Goal: Transaction & Acquisition: Purchase product/service

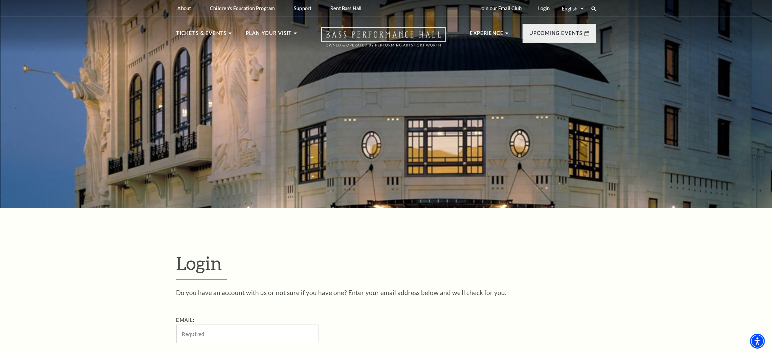
click at [356, 32] on icon "Open this option" at bounding box center [383, 37] width 125 height 20
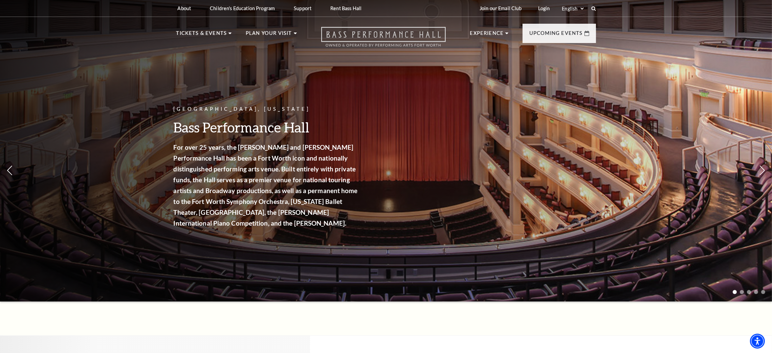
click at [369, 33] on use "Open this option" at bounding box center [383, 37] width 125 height 20
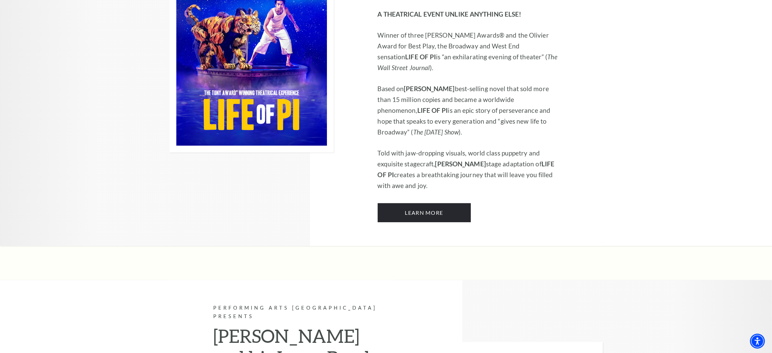
scroll to position [457, 0]
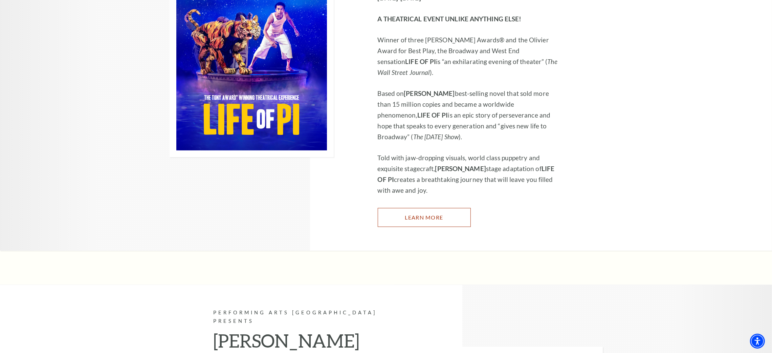
click at [433, 208] on link "Learn More" at bounding box center [424, 217] width 93 height 19
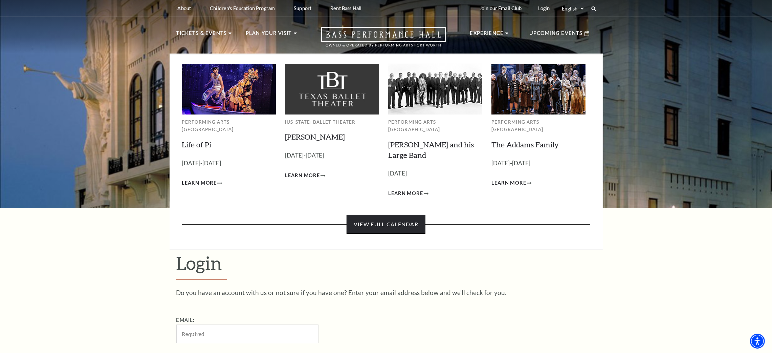
click at [405, 219] on link "View Full Calendar" at bounding box center [386, 224] width 79 height 19
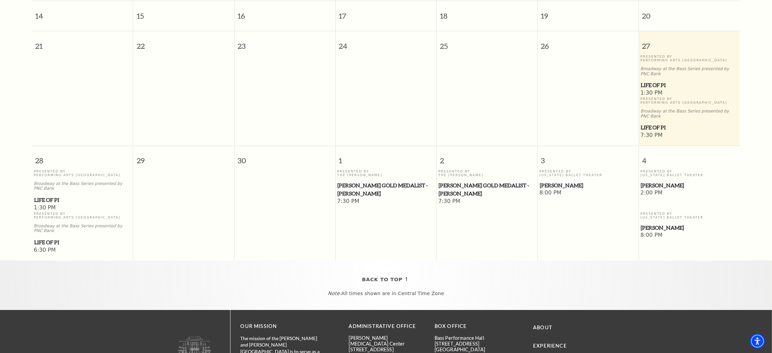
scroll to position [263, 0]
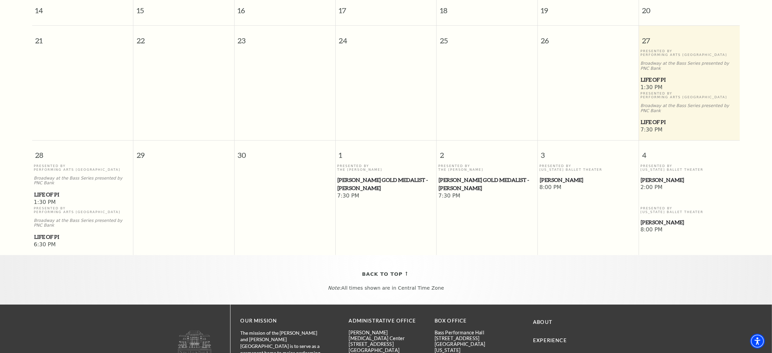
click at [656, 176] on span "[PERSON_NAME]" at bounding box center [689, 180] width 97 height 8
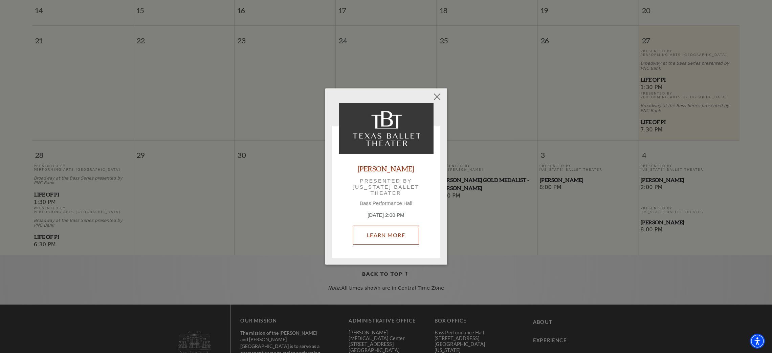
click at [386, 237] on link "Learn More" at bounding box center [386, 235] width 66 height 19
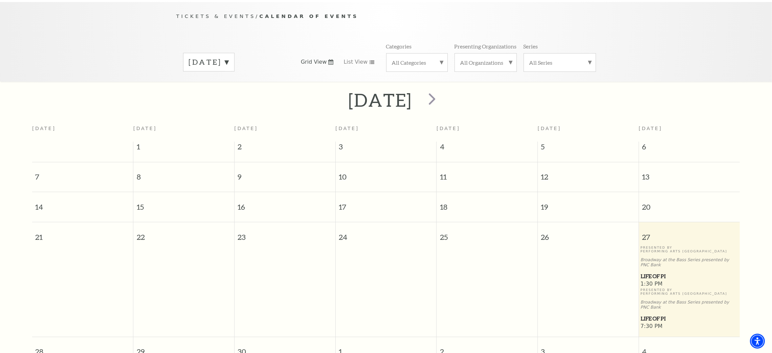
scroll to position [60, 0]
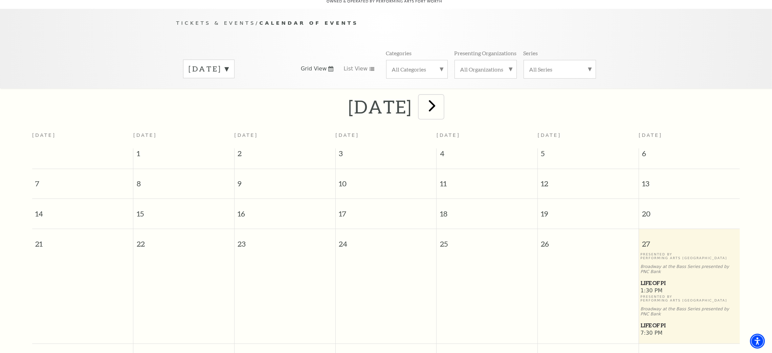
click at [442, 99] on span "next" at bounding box center [432, 105] width 19 height 19
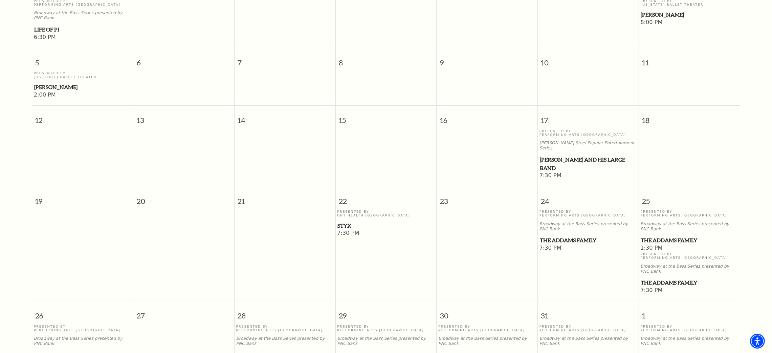
scroll to position [263, 0]
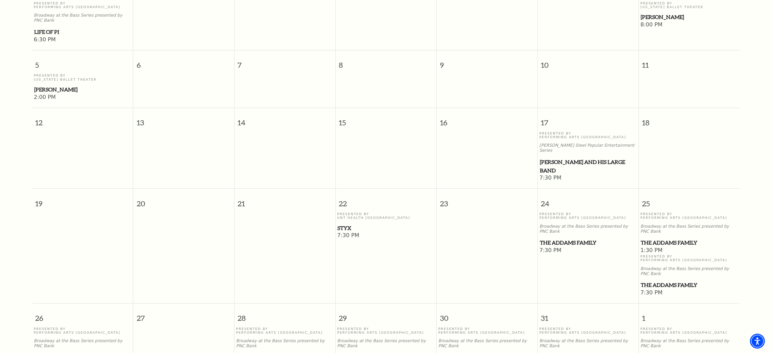
click at [678, 238] on span "The Addams Family" at bounding box center [689, 242] width 97 height 8
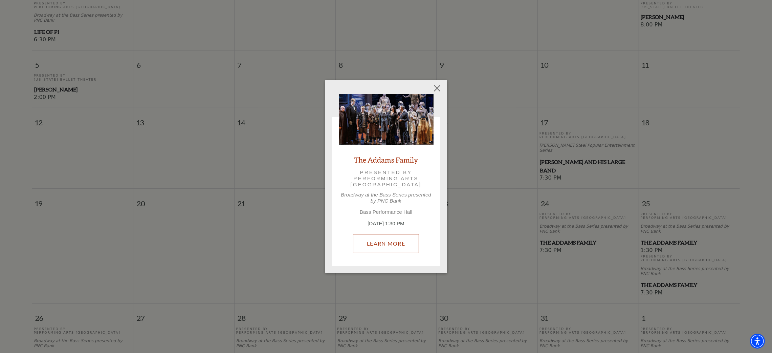
click at [381, 237] on link "Learn More" at bounding box center [386, 243] width 66 height 19
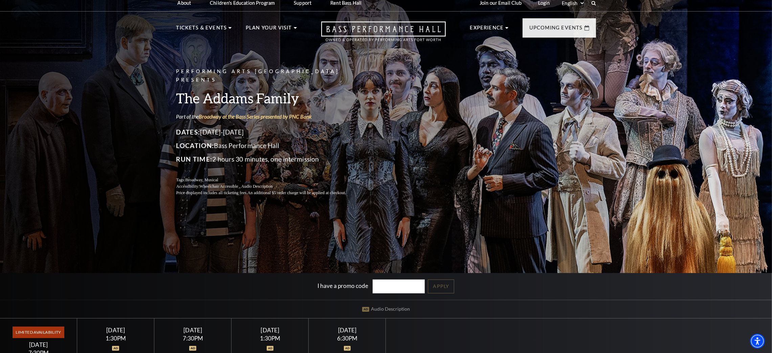
scroll to position [304, 0]
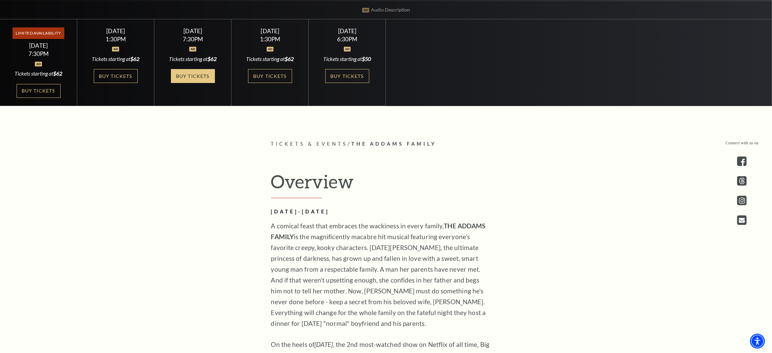
click at [176, 79] on link "Buy Tickets" at bounding box center [193, 76] width 44 height 14
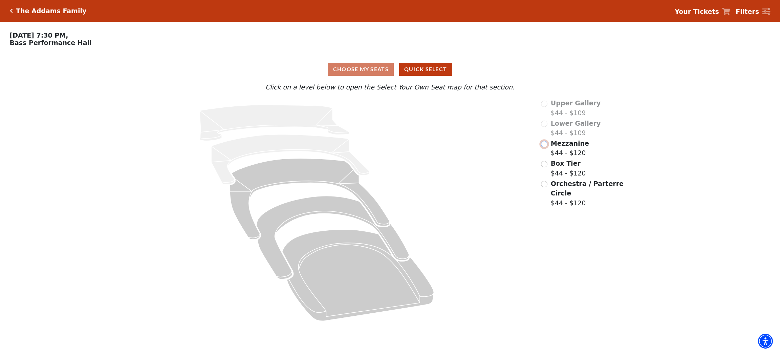
click at [546, 147] on input "Mezzanine$44 - $120\a" at bounding box center [544, 144] width 6 height 6
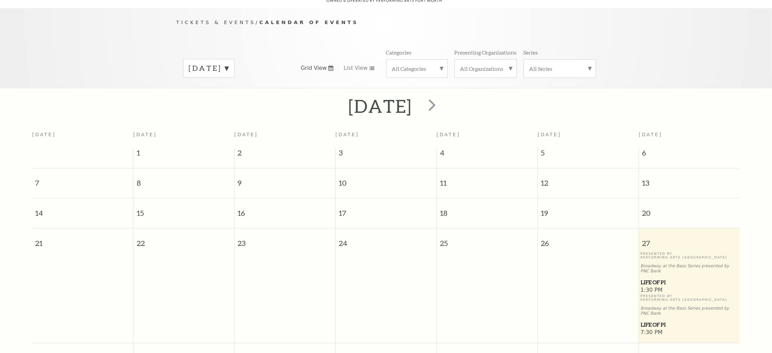
scroll to position [60, 0]
click at [442, 97] on span "next" at bounding box center [432, 105] width 19 height 19
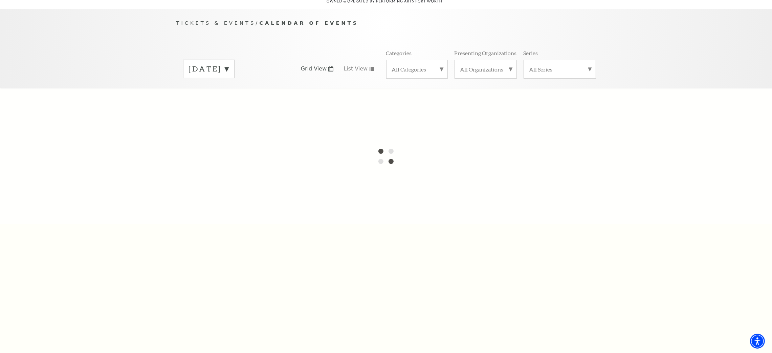
click at [472, 97] on div at bounding box center [386, 155] width 772 height 135
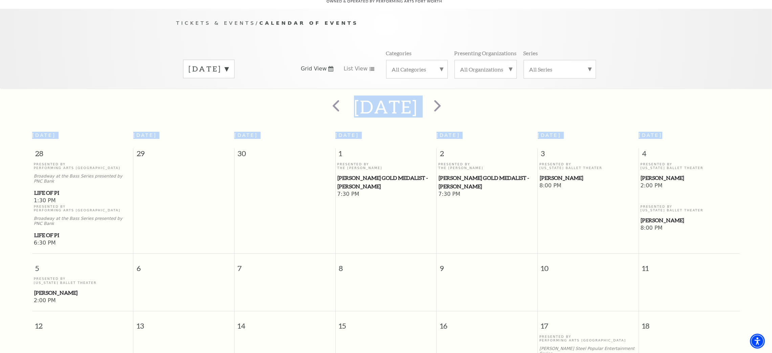
click at [490, 95] on div "October 2025" at bounding box center [386, 107] width 772 height 24
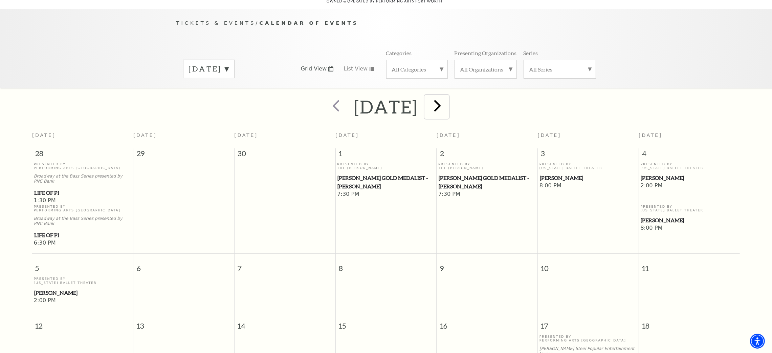
click at [448, 96] on span "next" at bounding box center [437, 105] width 19 height 19
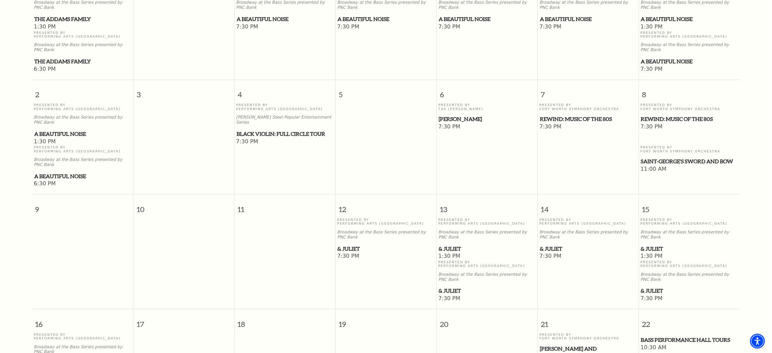
scroll to position [263, 0]
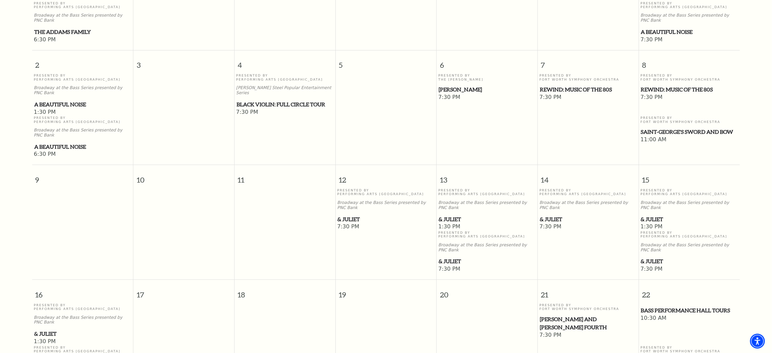
click at [554, 215] on span "& Juliet" at bounding box center [588, 219] width 97 height 8
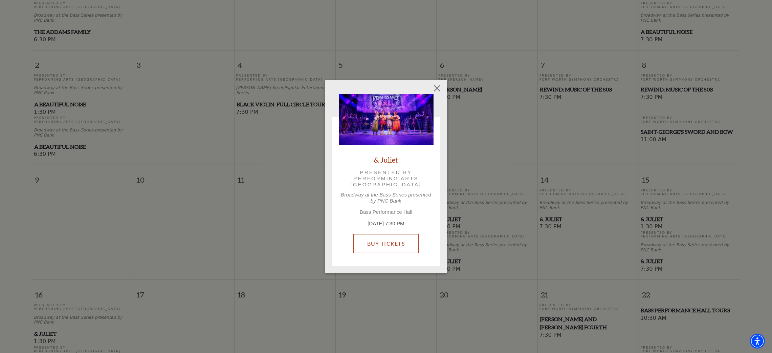
click at [381, 239] on link "Buy Tickets" at bounding box center [386, 243] width 65 height 19
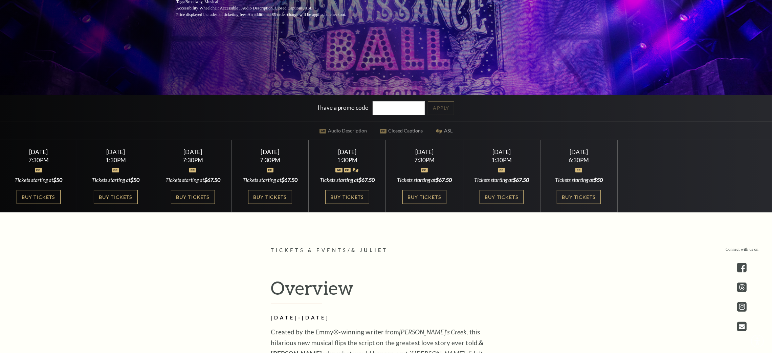
scroll to position [203, 0]
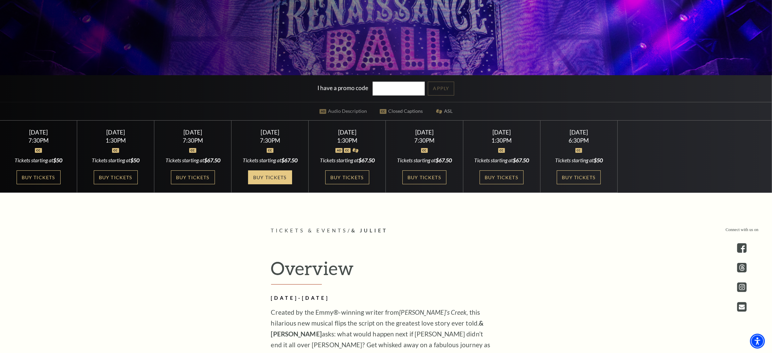
click at [270, 180] on link "Buy Tickets" at bounding box center [270, 177] width 44 height 14
click at [422, 183] on link "Buy Tickets" at bounding box center [425, 177] width 44 height 14
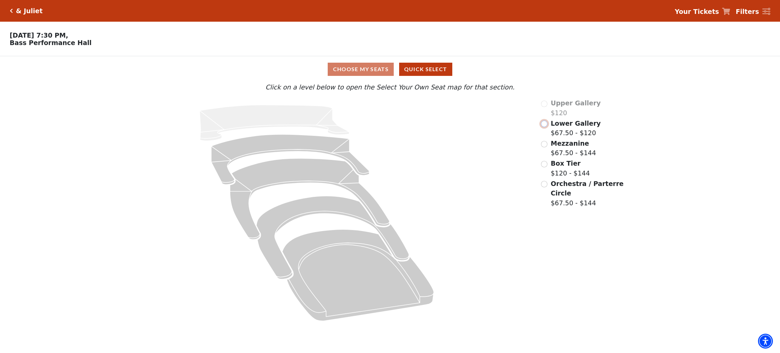
click at [546, 125] on input "Lower Gallery$67.50 - $120\a" at bounding box center [544, 124] width 6 height 6
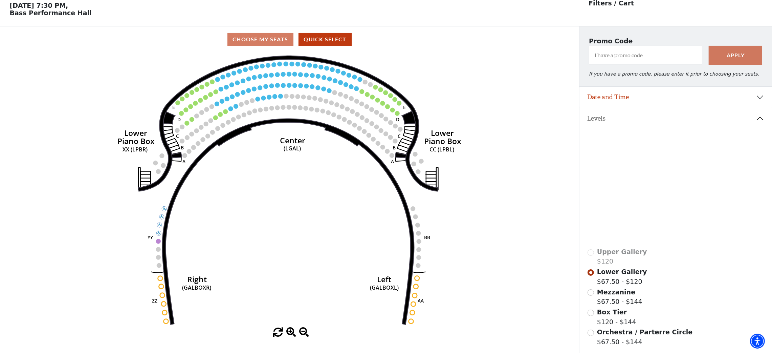
scroll to position [31, 0]
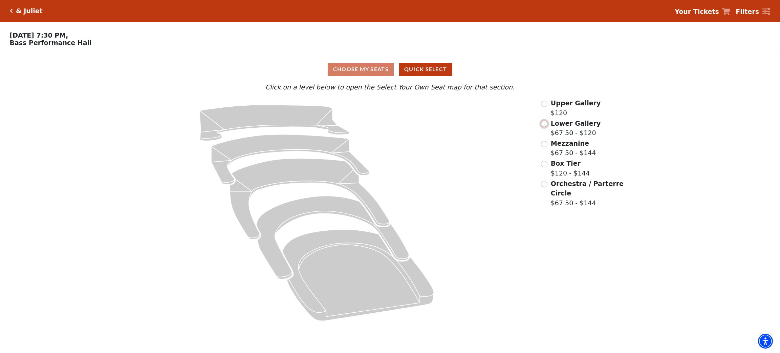
click at [544, 127] on input "Lower Gallery$67.50 - $120\a" at bounding box center [544, 124] width 6 height 6
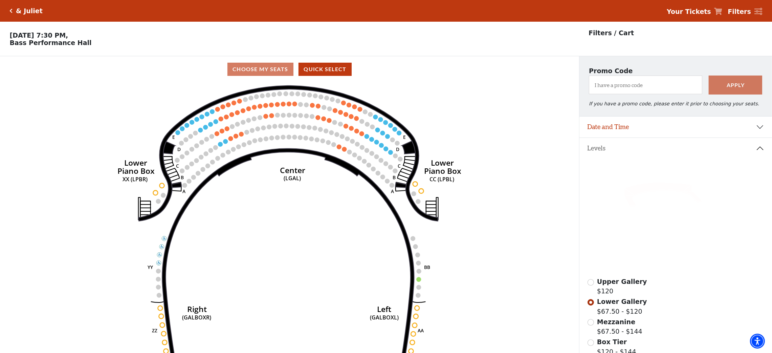
click at [251, 119] on icon "Right (GALBOXR) E D C B A E D C B A YY ZZ Left (GALBOXL) BB AA Center Lower Pia…" at bounding box center [289, 219] width 521 height 275
click at [425, 263] on icon "Right (GALBOXR) E D C B A E D C B A YY ZZ Left (GALBOXL) BB AA Center Lower Pia…" at bounding box center [289, 219] width 521 height 275
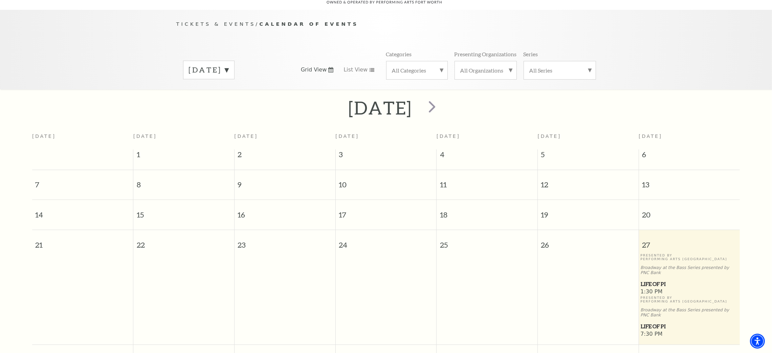
scroll to position [60, 0]
click at [229, 64] on label "September 2025" at bounding box center [209, 69] width 40 height 10
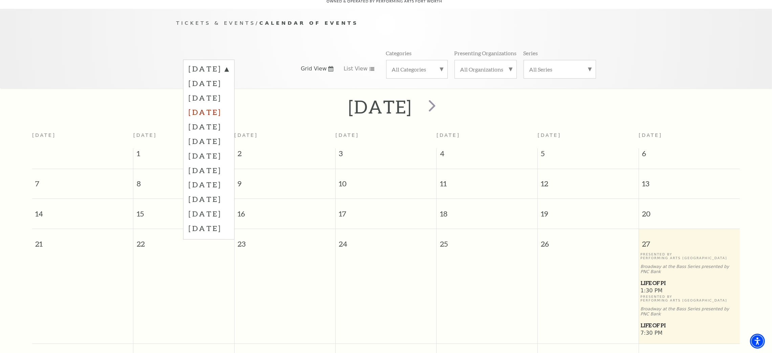
click at [229, 105] on label "December 2025" at bounding box center [209, 112] width 40 height 15
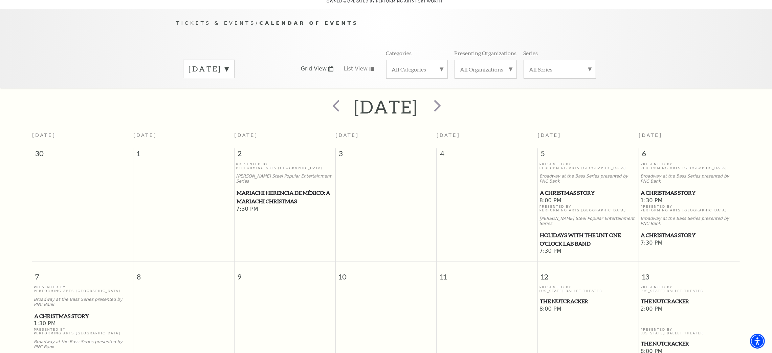
click at [555, 189] on span "A Christmas Story" at bounding box center [588, 193] width 97 height 8
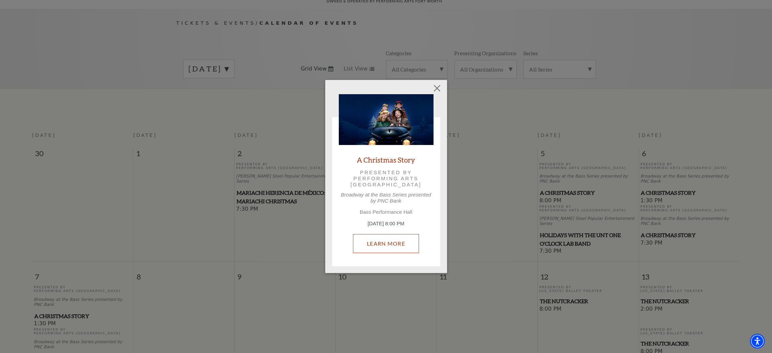
click at [384, 244] on link "Learn More" at bounding box center [386, 243] width 66 height 19
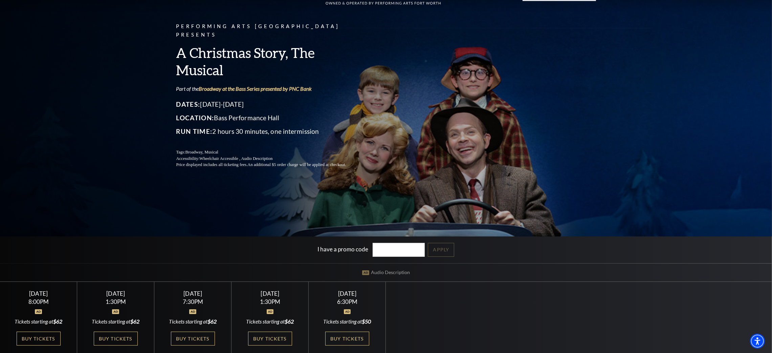
scroll to position [203, 0]
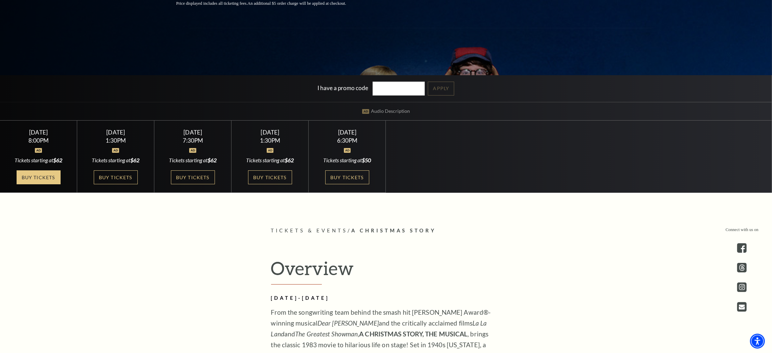
click at [47, 177] on link "Buy Tickets" at bounding box center [39, 177] width 44 height 14
click at [40, 173] on link "Buy Tickets" at bounding box center [39, 177] width 44 height 14
click at [38, 180] on link "Buy Tickets" at bounding box center [39, 177] width 44 height 14
click at [188, 180] on link "Buy Tickets" at bounding box center [193, 177] width 44 height 14
click at [199, 172] on link "Buy Tickets" at bounding box center [193, 177] width 44 height 14
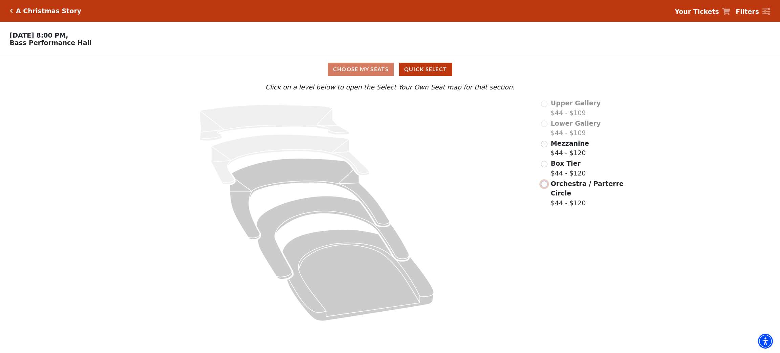
click at [546, 186] on input "Orchestra / Parterre Circle$44 - $120\a" at bounding box center [544, 184] width 6 height 6
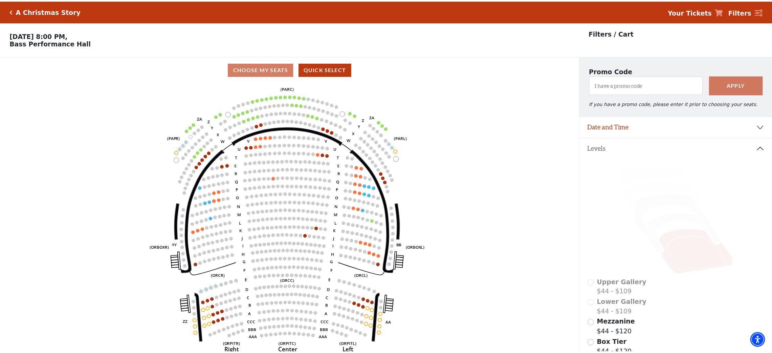
scroll to position [31, 0]
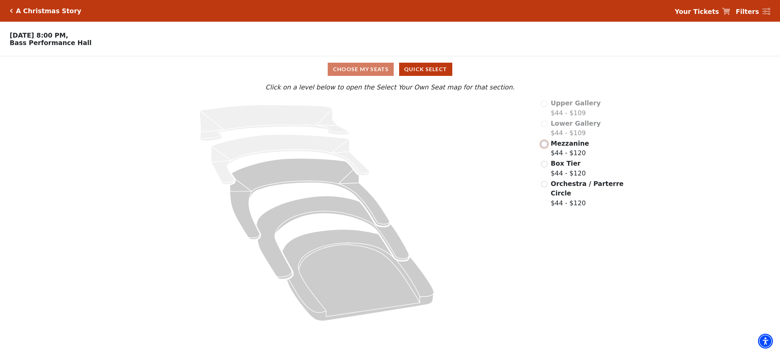
click at [543, 144] on input "Mezzanine$44 - $120\a" at bounding box center [544, 144] width 6 height 6
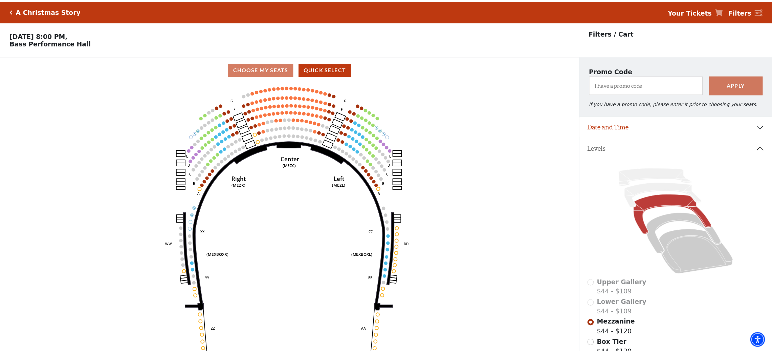
scroll to position [31, 0]
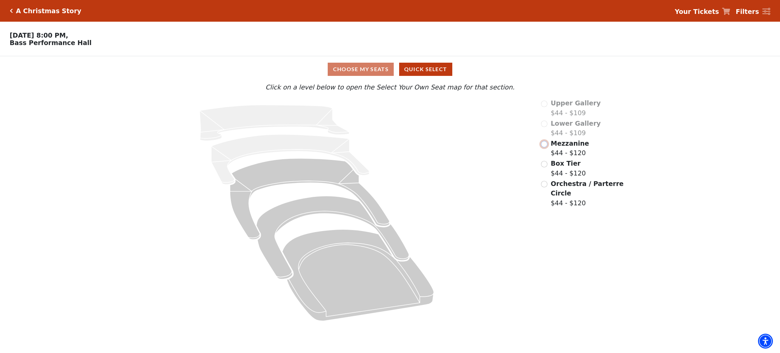
click at [545, 144] on input "Mezzanine$44 - $120\a" at bounding box center [544, 144] width 6 height 6
click at [543, 185] on input "Orchestra / Parterre Circle$44 - $120\a" at bounding box center [544, 184] width 6 height 6
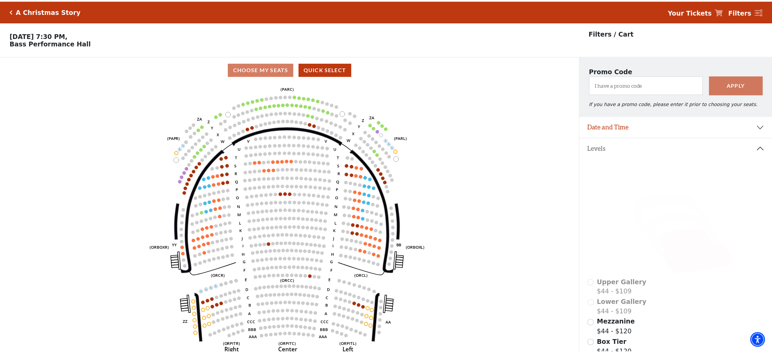
scroll to position [31, 0]
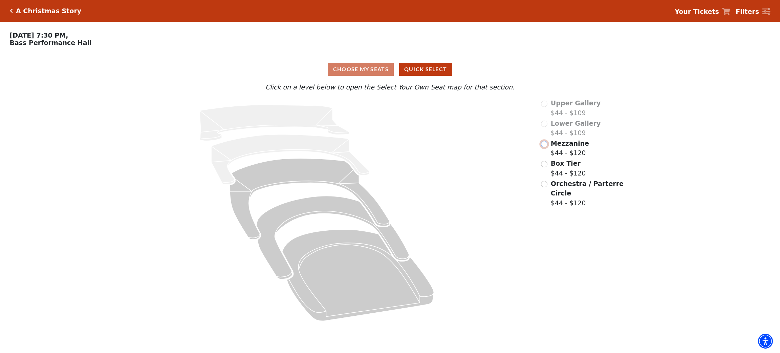
click at [545, 147] on input "Mezzanine$44 - $120\a" at bounding box center [544, 144] width 6 height 6
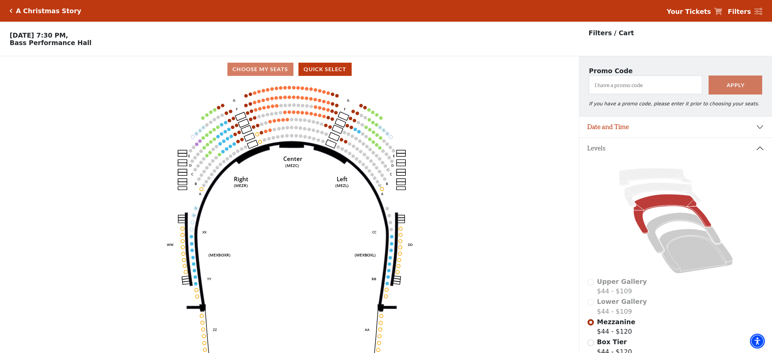
click at [269, 163] on icon "Center (MEZC) Right (MEZR) Left (MEZL) (MEXBOXR) (MEXBOXL) XX WW CC DD YY BB ZZ…" at bounding box center [289, 219] width 521 height 275
click at [392, 194] on icon "Center (MEZC) Right (MEZR) Left (MEZL) (MEXBOXR) (MEXBOXL) XX WW CC DD YY BB ZZ…" at bounding box center [289, 219] width 521 height 275
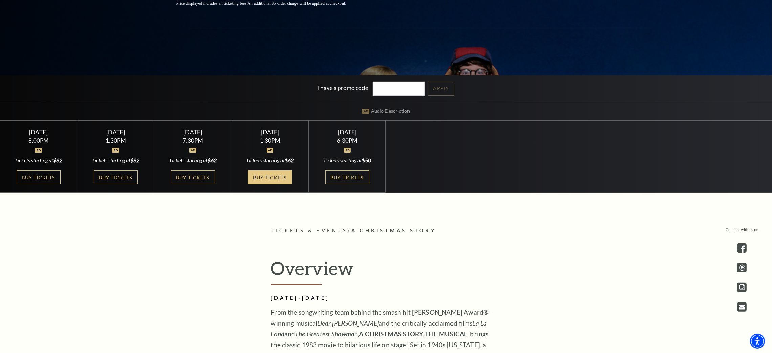
click at [273, 171] on link "Buy Tickets" at bounding box center [270, 177] width 44 height 14
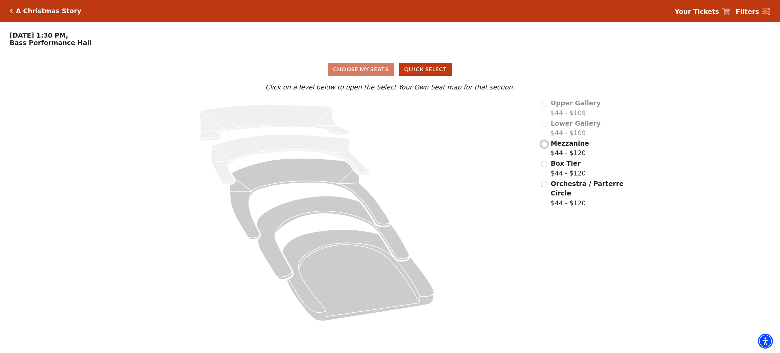
click at [546, 147] on input "Mezzanine$44 - $120\a" at bounding box center [544, 144] width 6 height 6
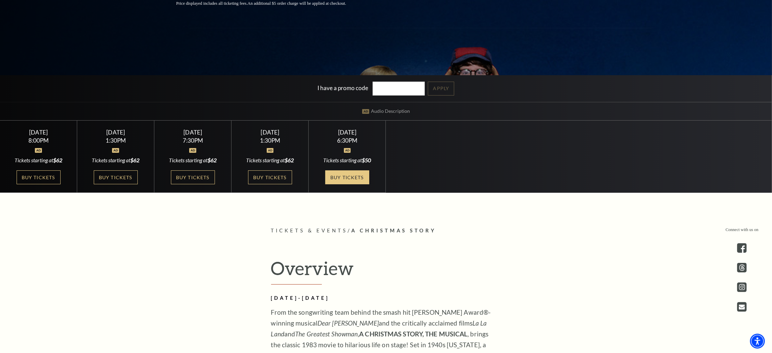
click at [365, 173] on link "Buy Tickets" at bounding box center [347, 177] width 44 height 14
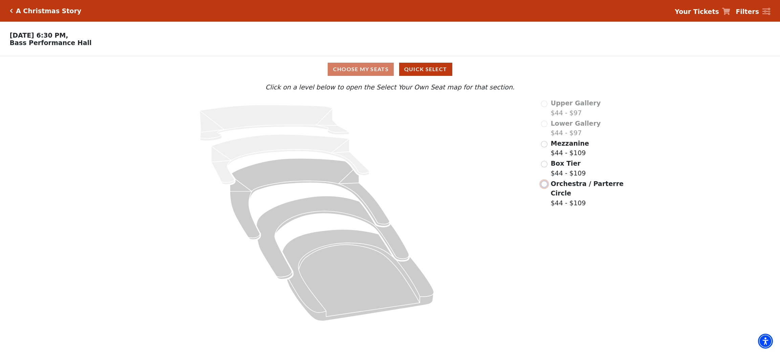
click at [545, 184] on input "Orchestra / Parterre Circle$44 - $109\a" at bounding box center [544, 184] width 6 height 6
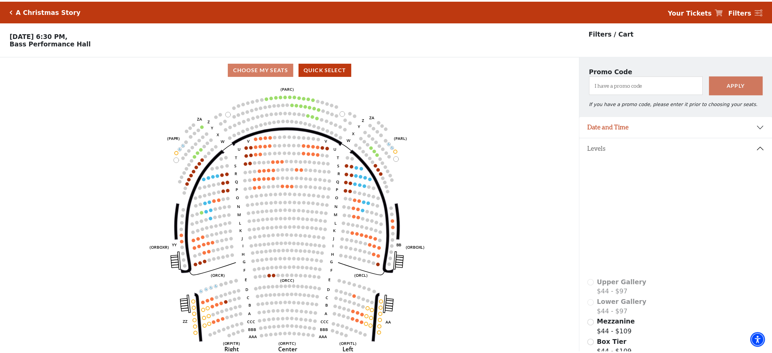
scroll to position [31, 0]
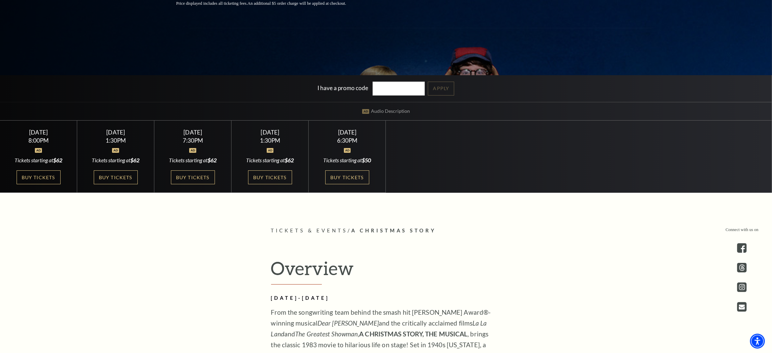
scroll to position [203, 0]
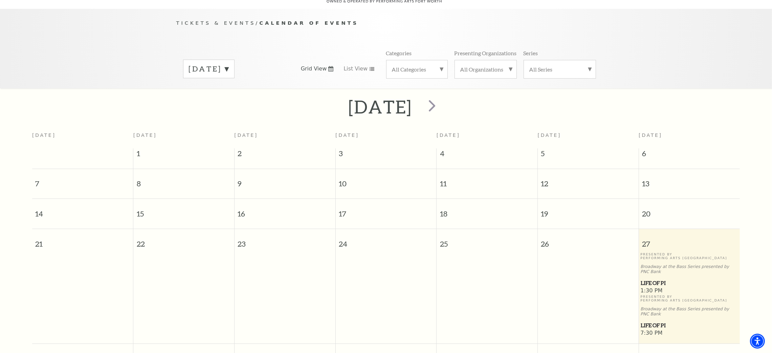
click at [229, 64] on label "[DATE]" at bounding box center [209, 69] width 40 height 10
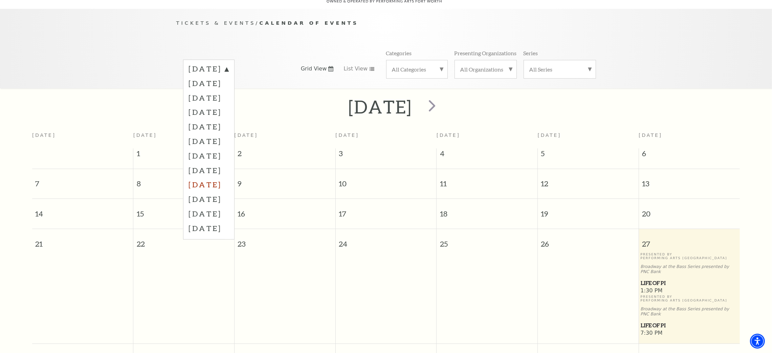
click at [223, 177] on label "[DATE]" at bounding box center [209, 184] width 40 height 15
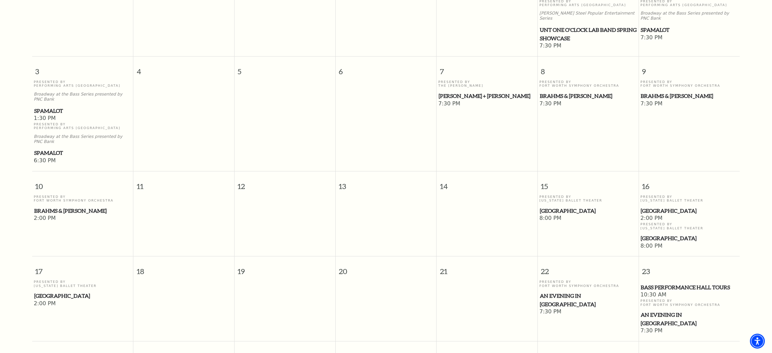
scroll to position [263, 0]
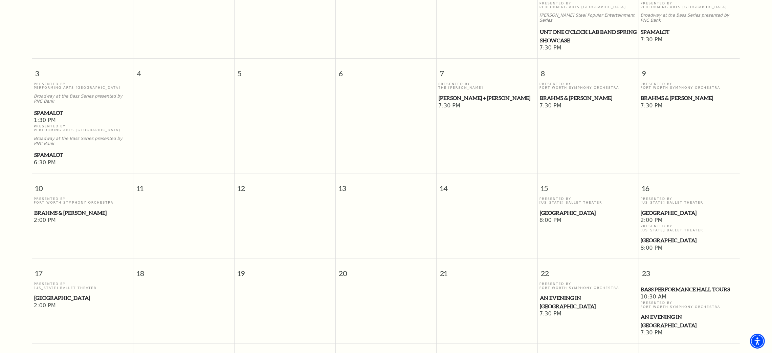
click at [656, 209] on span "[GEOGRAPHIC_DATA]" at bounding box center [689, 213] width 97 height 8
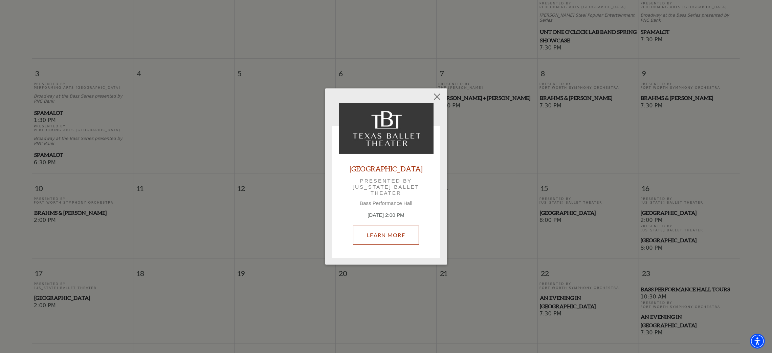
click at [399, 236] on link "Learn More" at bounding box center [386, 235] width 66 height 19
